Goal: Task Accomplishment & Management: Complete application form

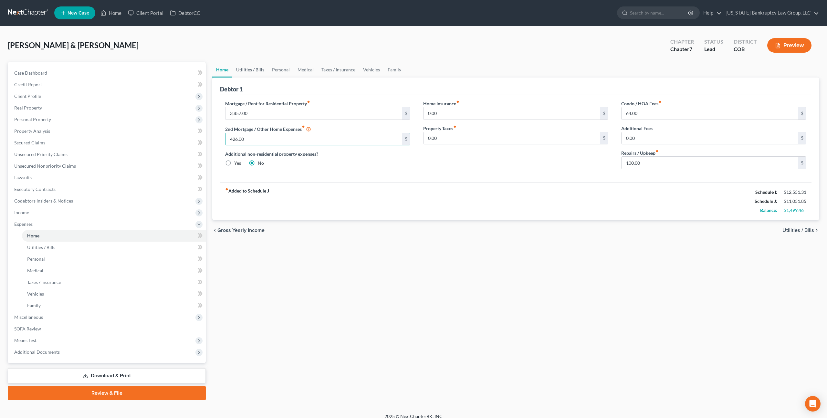
click at [248, 70] on link "Utilities / Bills" at bounding box center [250, 70] width 36 height 16
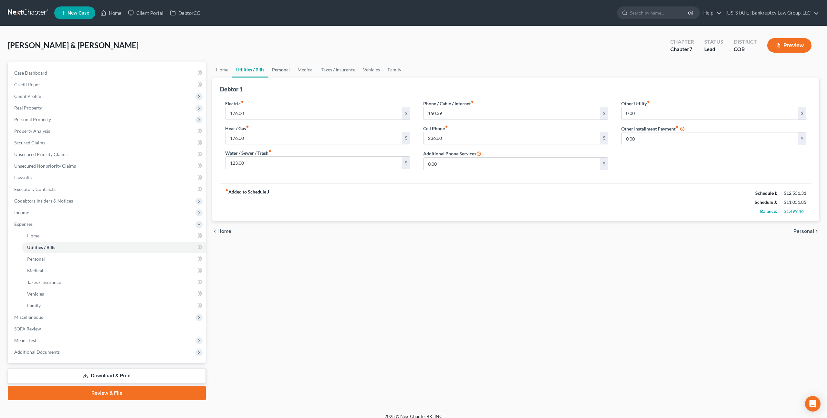
click at [286, 70] on link "Personal" at bounding box center [281, 70] width 26 height 16
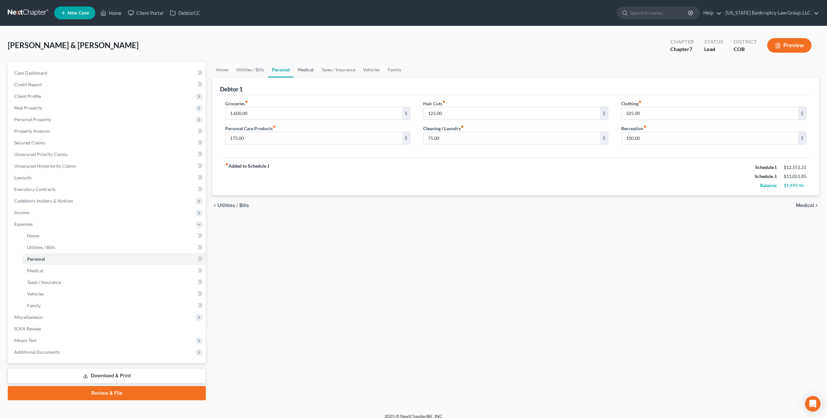
click at [303, 69] on link "Medical" at bounding box center [306, 70] width 24 height 16
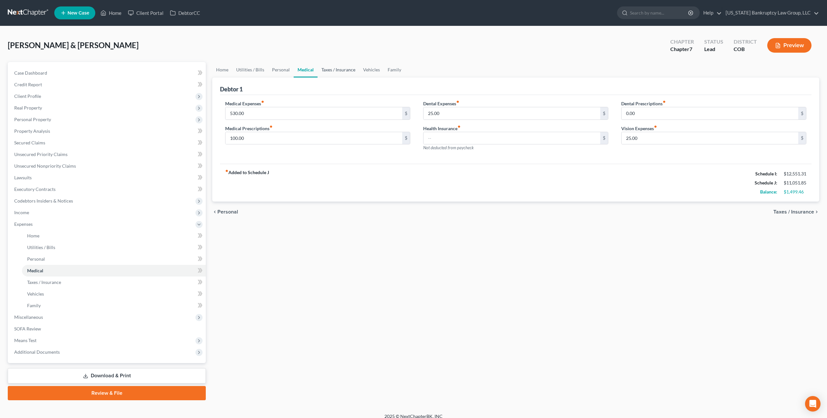
click at [335, 69] on link "Taxes / Insurance" at bounding box center [339, 70] width 42 height 16
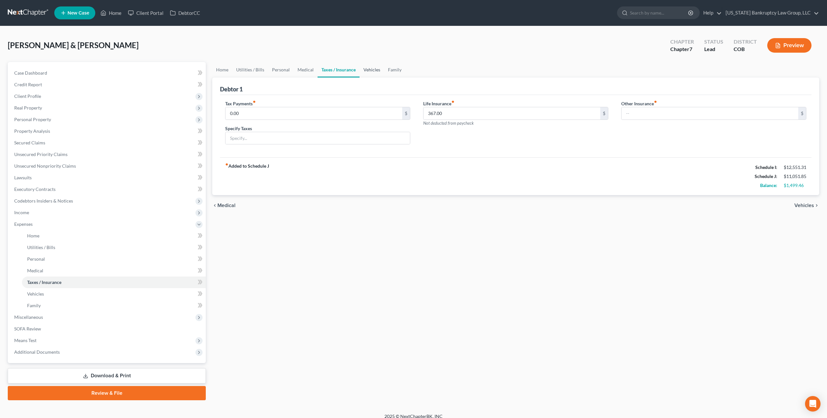
click at [373, 69] on link "Vehicles" at bounding box center [372, 70] width 25 height 16
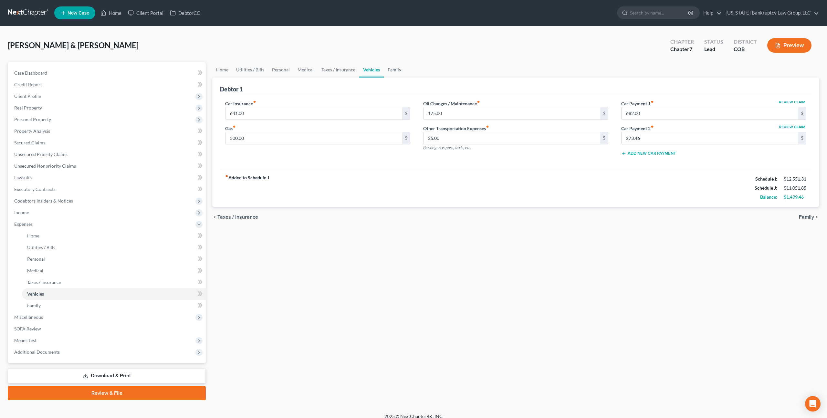
click at [389, 69] on link "Family" at bounding box center [394, 70] width 21 height 16
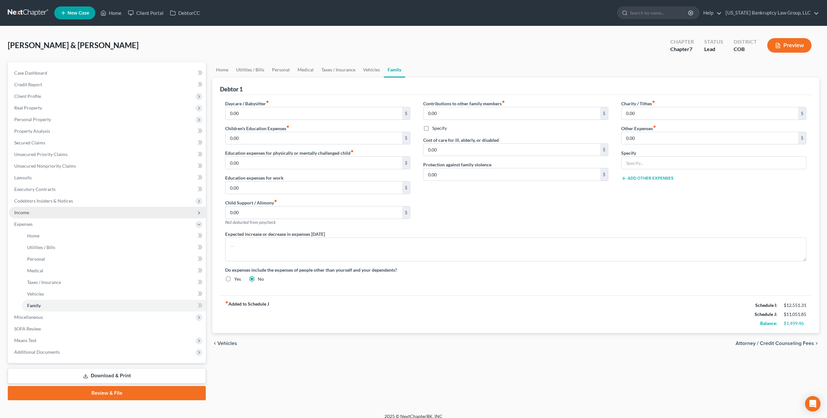
click at [28, 212] on span "Income" at bounding box center [21, 212] width 15 height 5
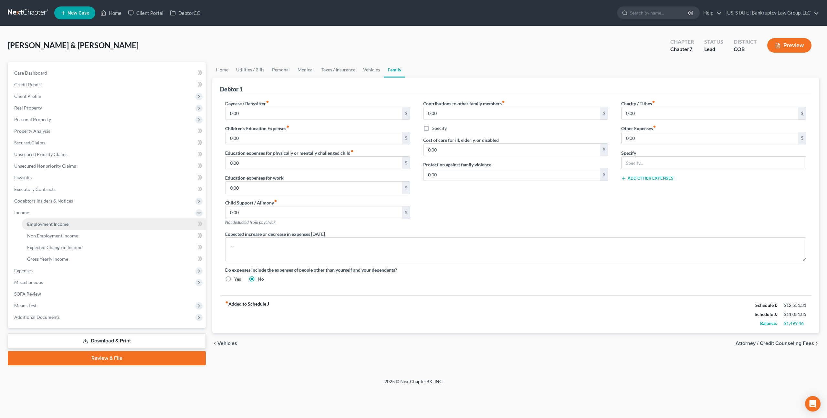
click at [45, 225] on span "Employment Income" at bounding box center [47, 223] width 41 height 5
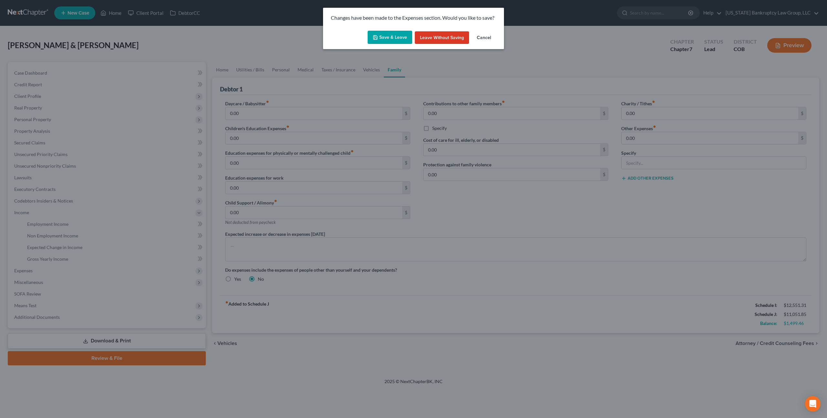
click at [398, 39] on button "Save & Leave" at bounding box center [390, 38] width 45 height 14
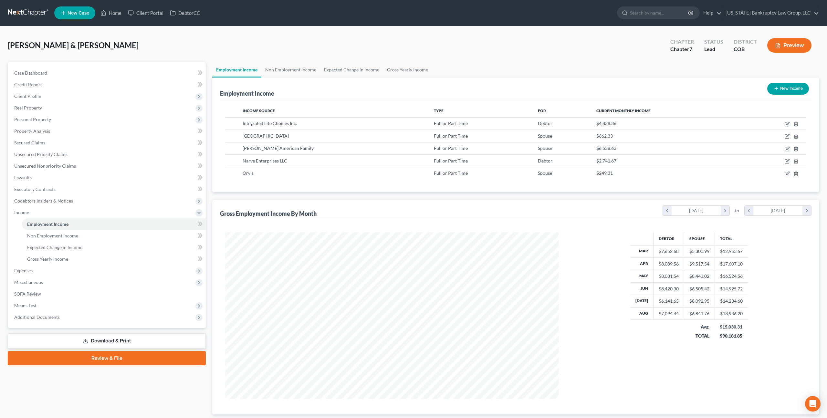
scroll to position [167, 346]
click at [47, 154] on span "Unsecured Priority Claims" at bounding box center [40, 154] width 53 height 5
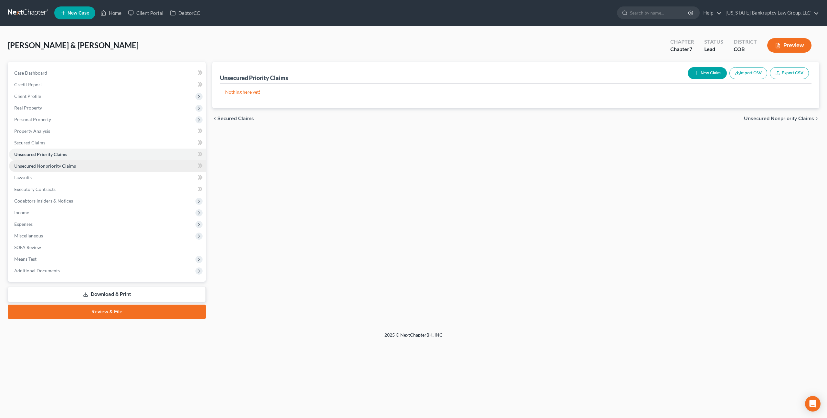
click at [41, 165] on span "Unsecured Nonpriority Claims" at bounding box center [45, 165] width 62 height 5
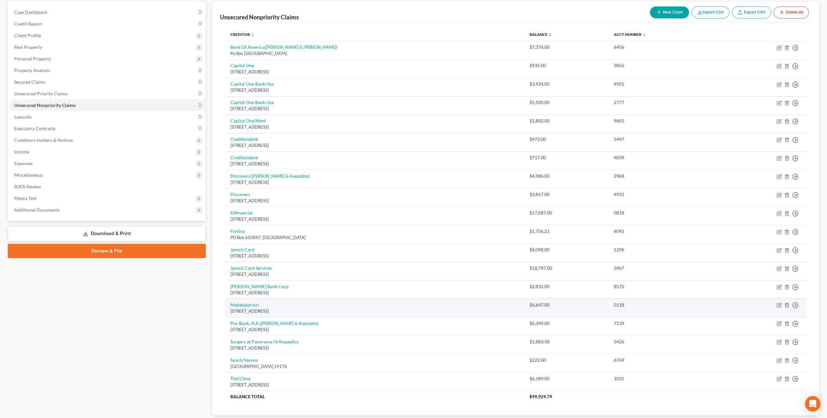
scroll to position [45, 0]
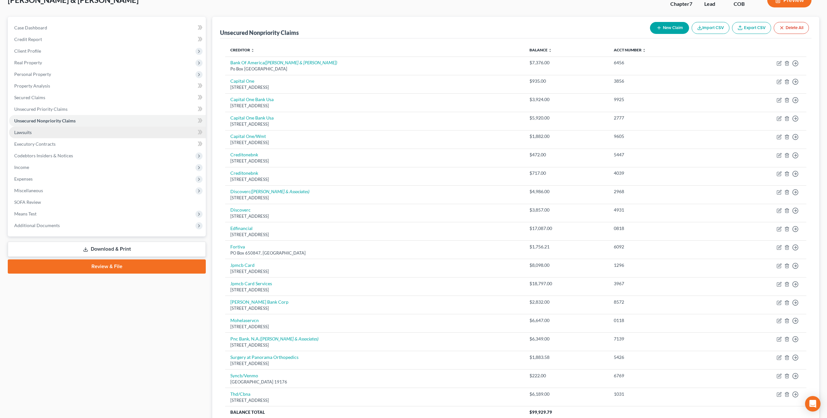
click at [30, 133] on span "Lawsuits" at bounding box center [22, 132] width 17 height 5
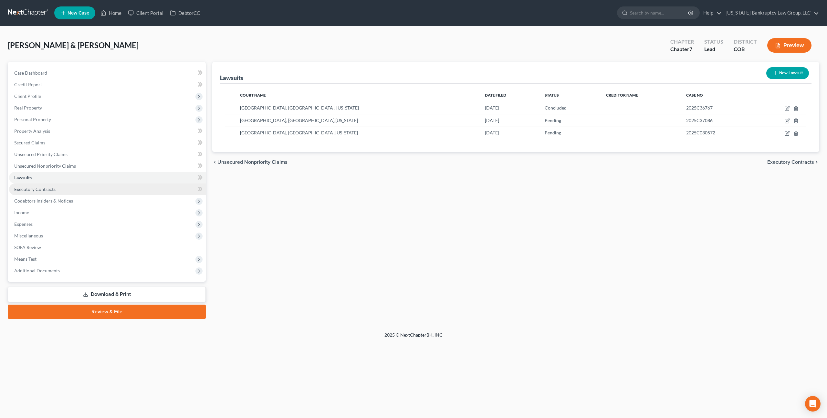
click at [47, 188] on span "Executory Contracts" at bounding box center [34, 188] width 41 height 5
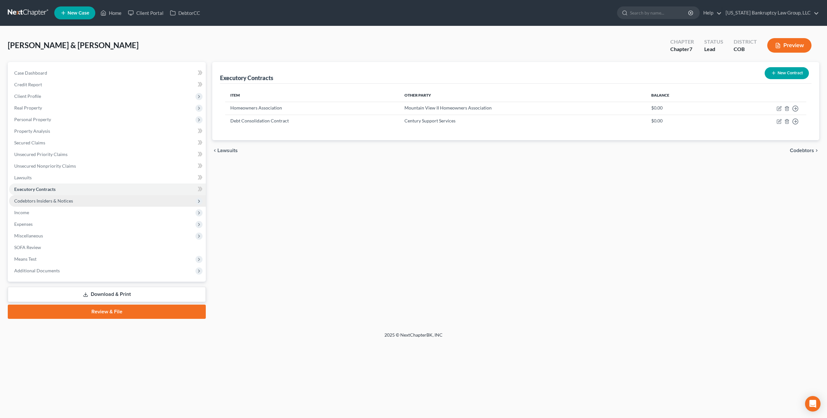
click at [59, 201] on span "Codebtors Insiders & Notices" at bounding box center [43, 200] width 59 height 5
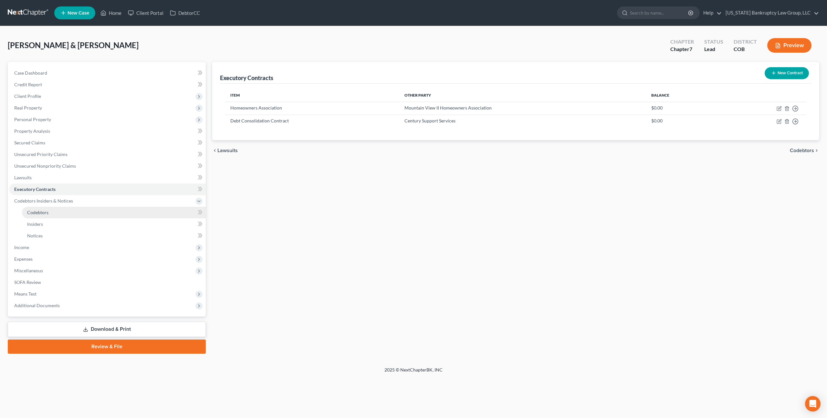
click at [54, 211] on link "Codebtors" at bounding box center [114, 213] width 184 height 12
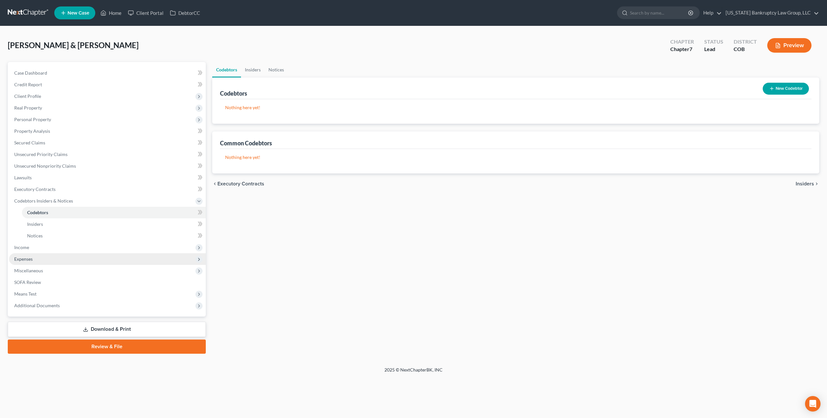
click at [27, 255] on span "Expenses" at bounding box center [107, 259] width 197 height 12
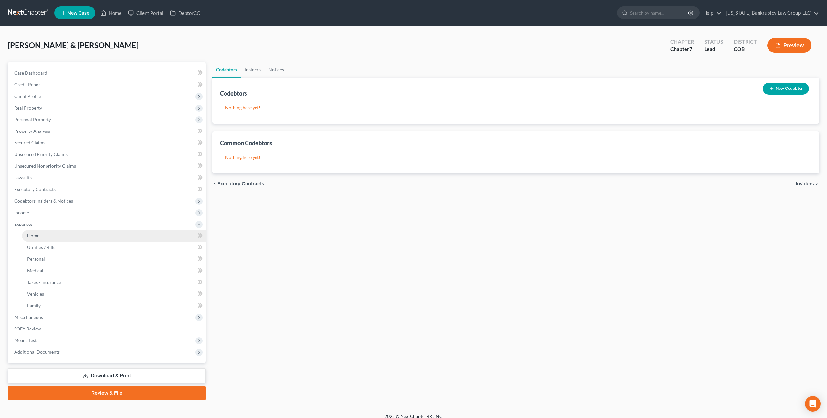
click at [38, 237] on span "Home" at bounding box center [33, 235] width 12 height 5
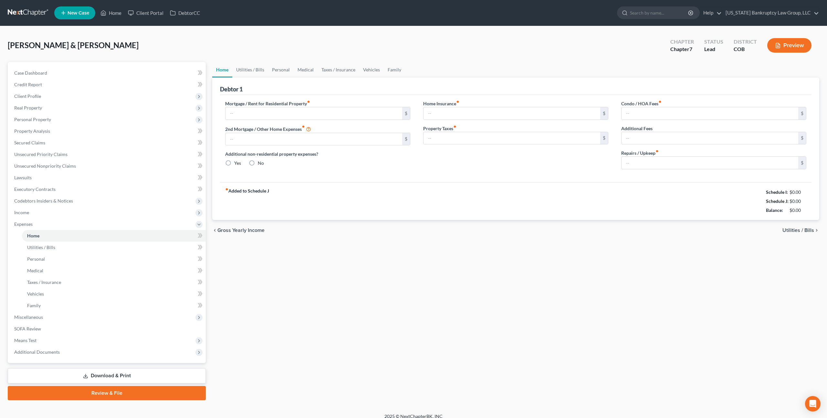
type input "3,857.00"
type input "426.00"
radio input "true"
type input "0.00"
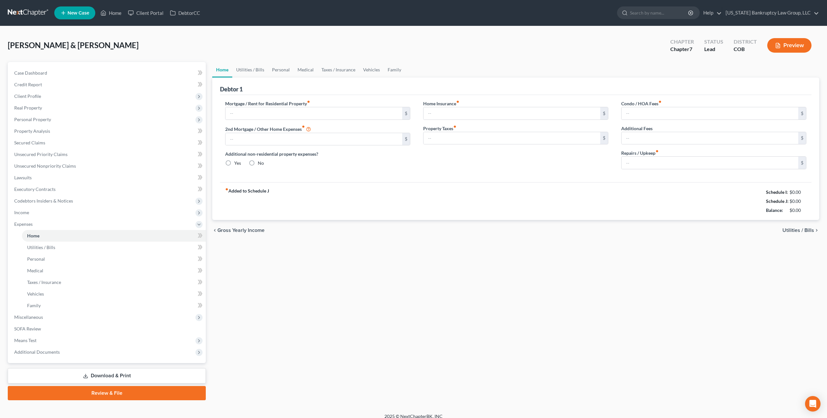
type input "64.00"
type input "0.00"
type input "100.00"
click at [41, 339] on span "Means Test" at bounding box center [107, 341] width 197 height 12
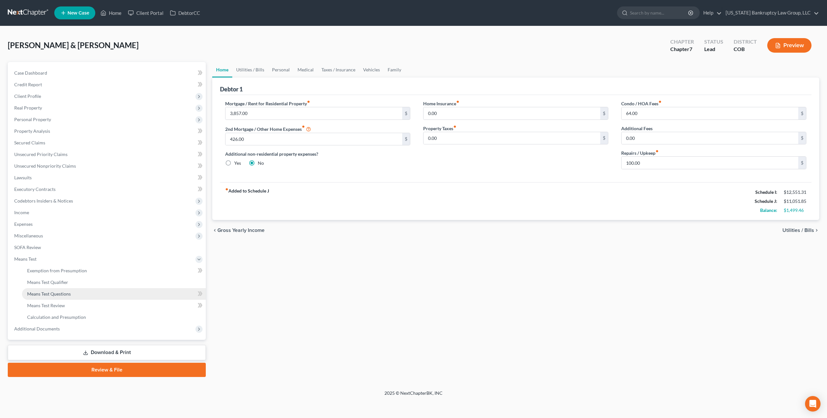
click at [57, 295] on span "Means Test Questions" at bounding box center [49, 293] width 44 height 5
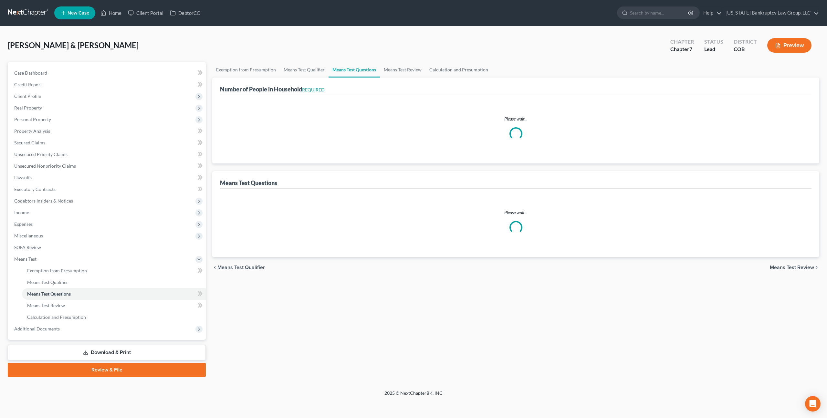
select select "0"
select select "60"
select select "0"
select select "60"
select select "1"
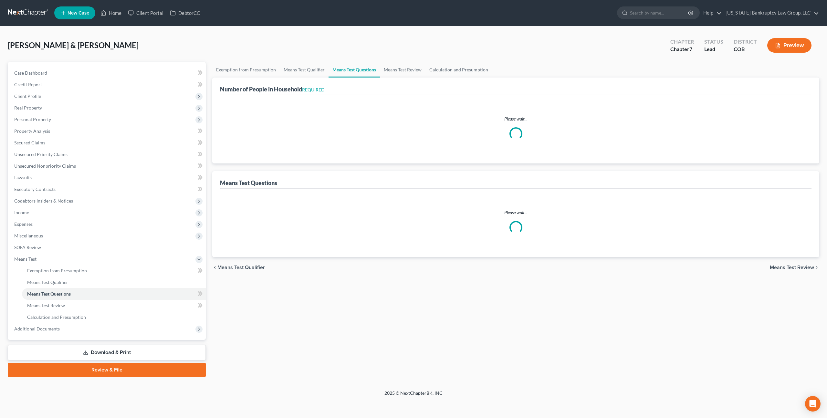
select select "60"
select select "1"
select select "60"
select select "2"
select select "5"
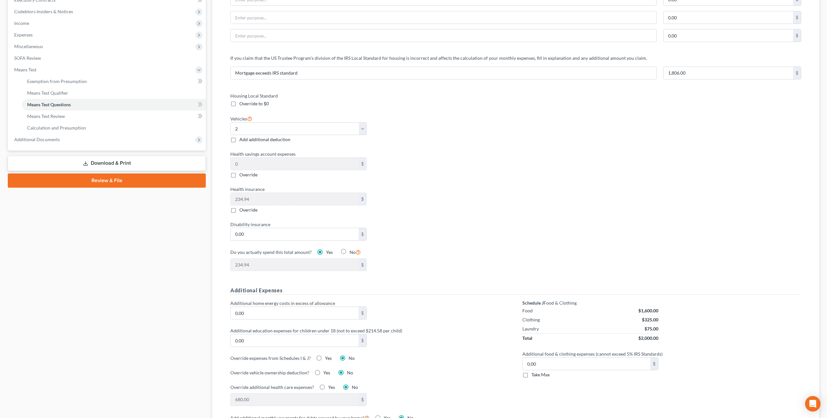
scroll to position [189, 0]
click at [675, 75] on input "1,806.00" at bounding box center [729, 73] width 130 height 12
type input "1,870.00"
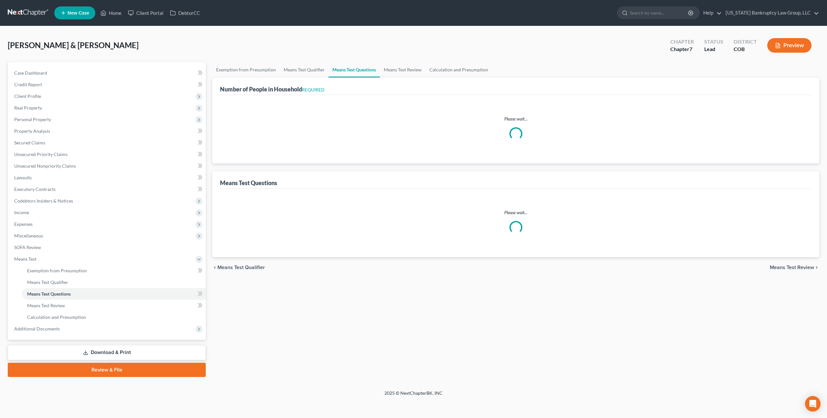
select select "0"
select select "60"
select select "0"
select select "60"
select select "1"
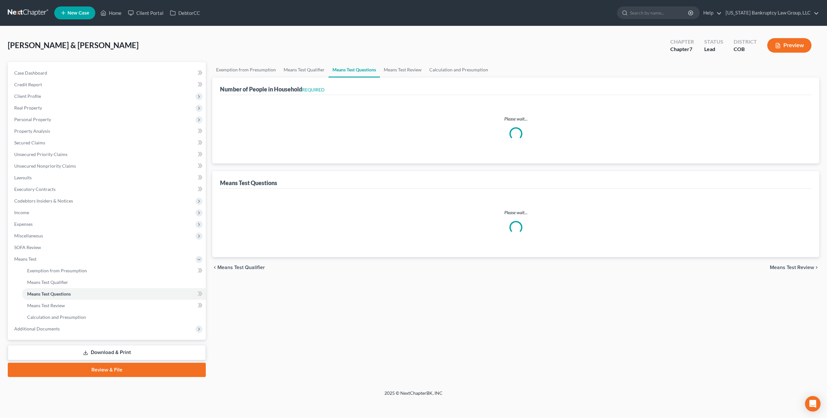
select select "60"
select select "1"
select select "60"
select select "2"
select select "5"
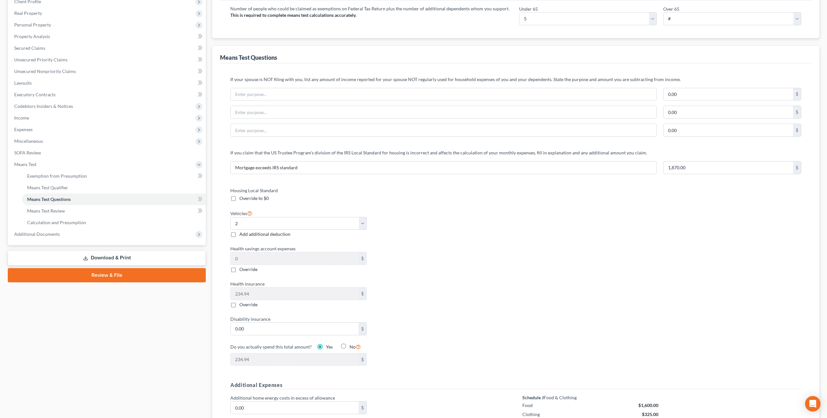
scroll to position [180, 0]
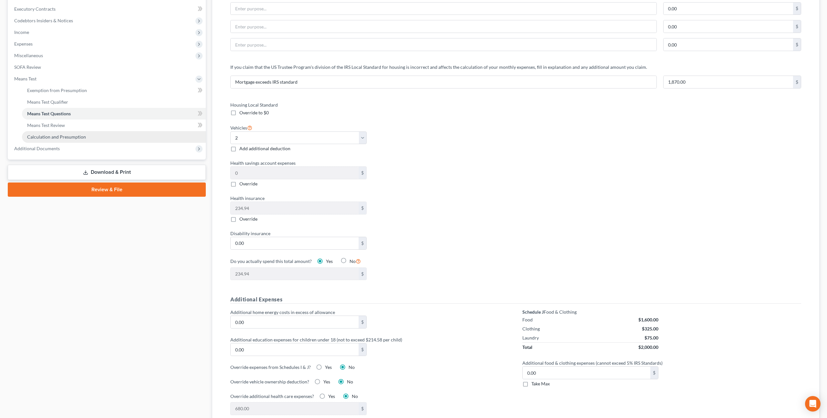
click at [56, 136] on span "Calculation and Presumption" at bounding box center [56, 136] width 59 height 5
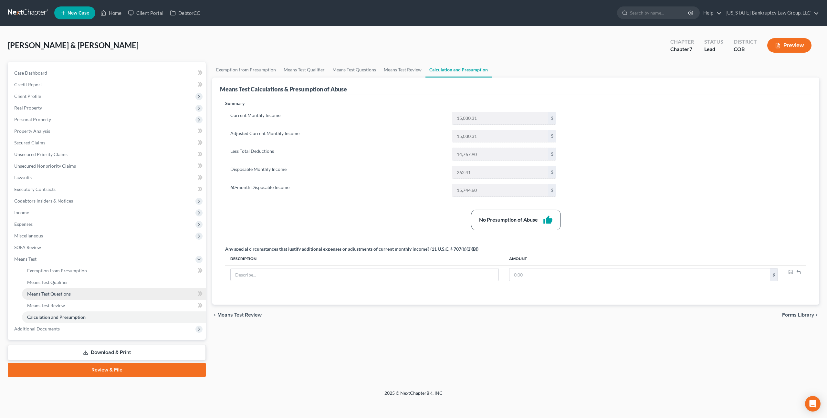
click at [60, 295] on span "Means Test Questions" at bounding box center [49, 293] width 44 height 5
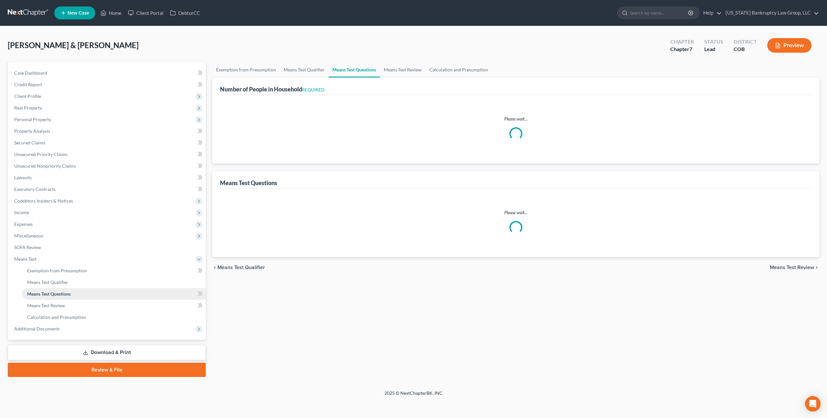
select select "0"
select select "60"
select select "0"
select select "60"
select select "1"
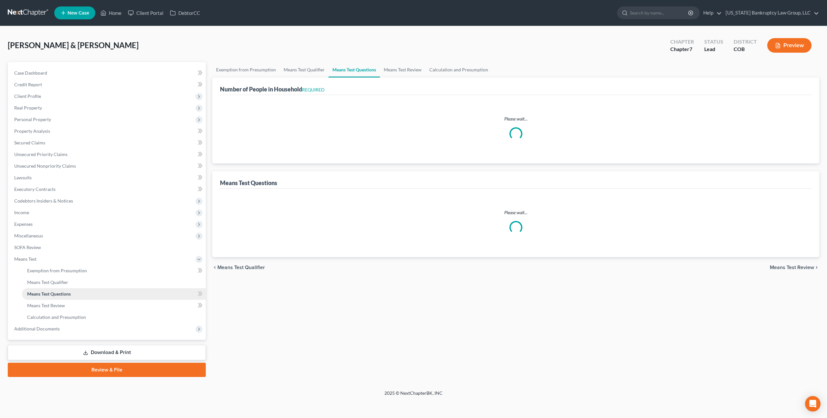
select select "60"
select select "1"
select select "60"
select select "5"
select select "2"
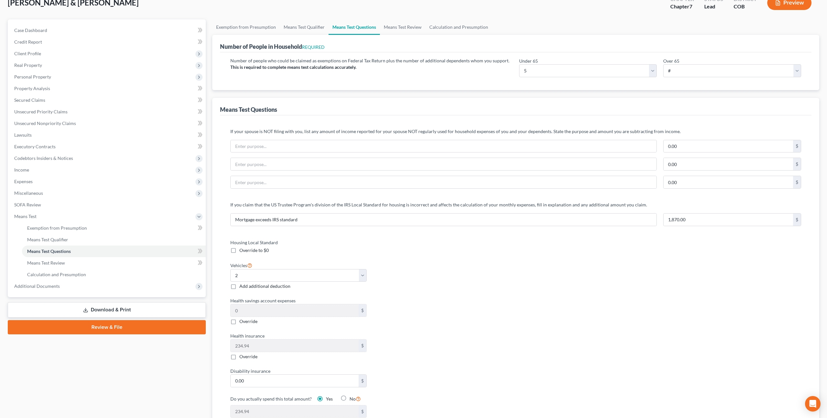
scroll to position [44, 0]
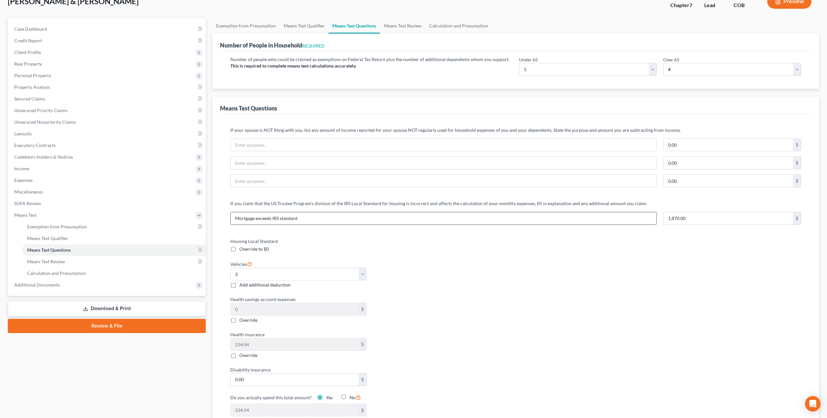
click at [253, 218] on input "Mortgage exceeds IRS standard" at bounding box center [444, 218] width 426 height 12
click at [246, 218] on input "Mortgage exceeds IRS standard" at bounding box center [444, 218] width 426 height 12
click at [329, 218] on input "Housing expense exceeds IRS standard" at bounding box center [444, 218] width 426 height 12
type input "Housing expense exceeds IRS standard (first mortgage, HELOC, and HOA)"
